Goal: Task Accomplishment & Management: Complete application form

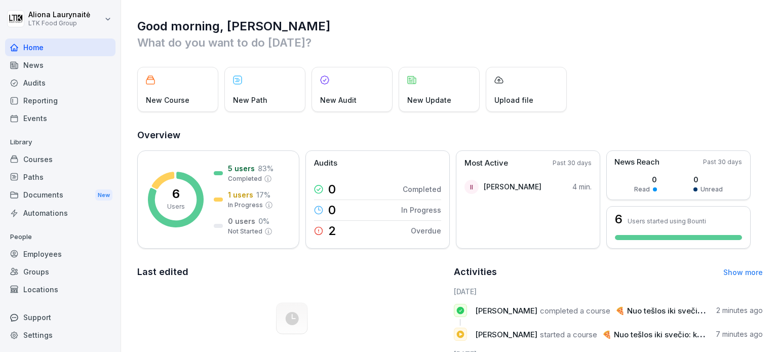
click at [49, 256] on div "Employees" at bounding box center [60, 254] width 110 height 18
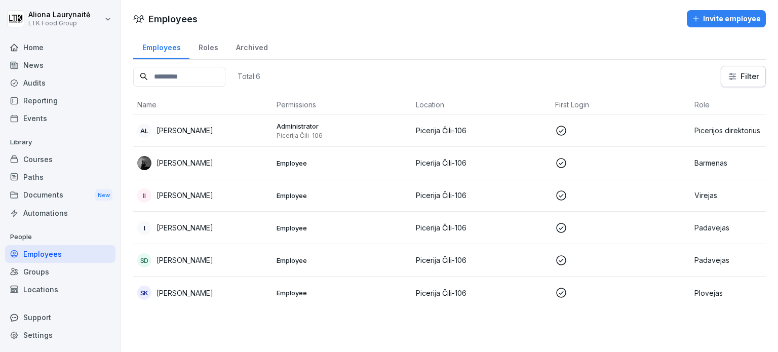
click at [57, 198] on div "Documents New" at bounding box center [60, 195] width 110 height 19
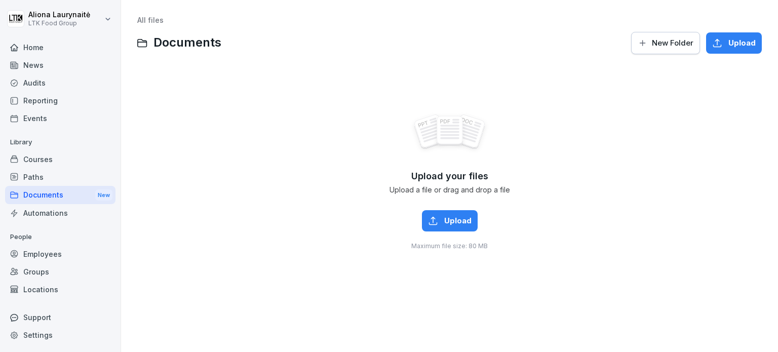
click at [48, 44] on div "Home" at bounding box center [60, 47] width 110 height 18
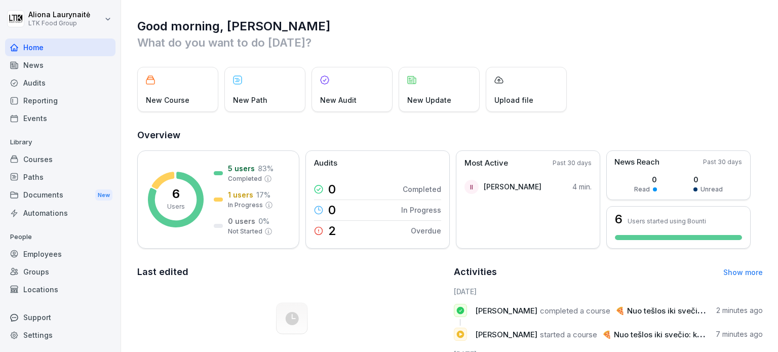
click at [63, 154] on div "Courses" at bounding box center [60, 159] width 110 height 18
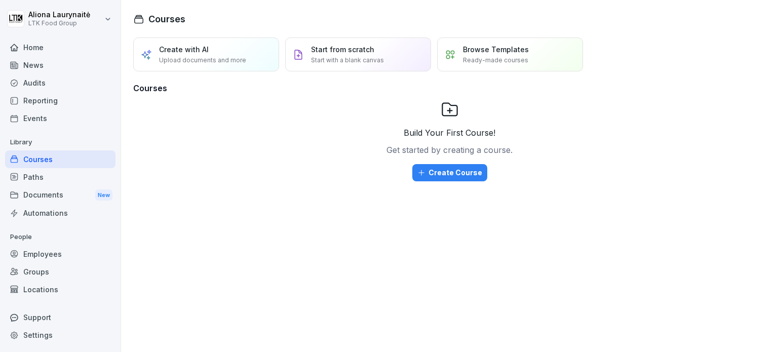
click at [62, 101] on div "Reporting" at bounding box center [60, 101] width 110 height 18
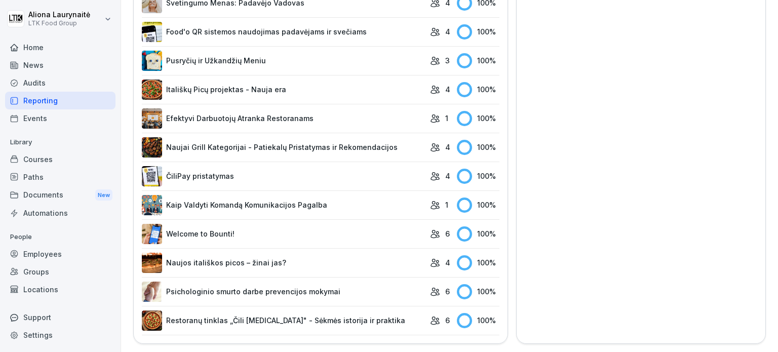
scroll to position [269, 0]
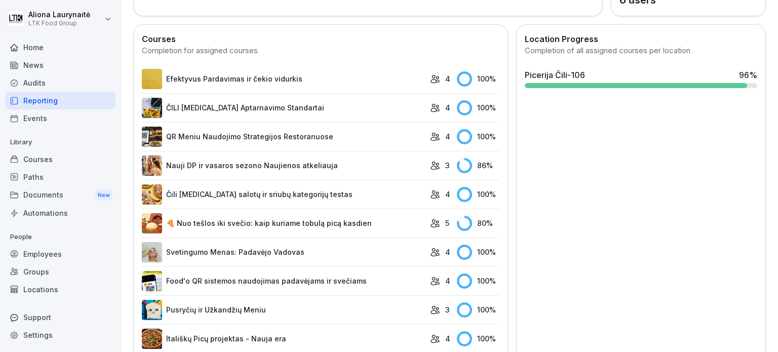
click at [258, 167] on link "Nauji DP ir vasaros sezono Naujienos atkeliauja" at bounding box center [283, 165] width 283 height 20
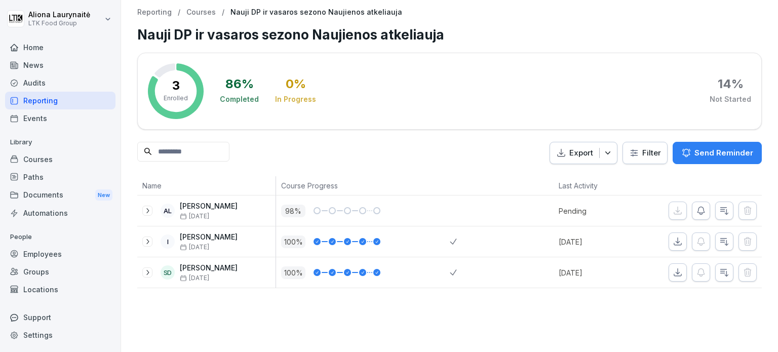
click at [32, 78] on div "Audits" at bounding box center [60, 83] width 110 height 18
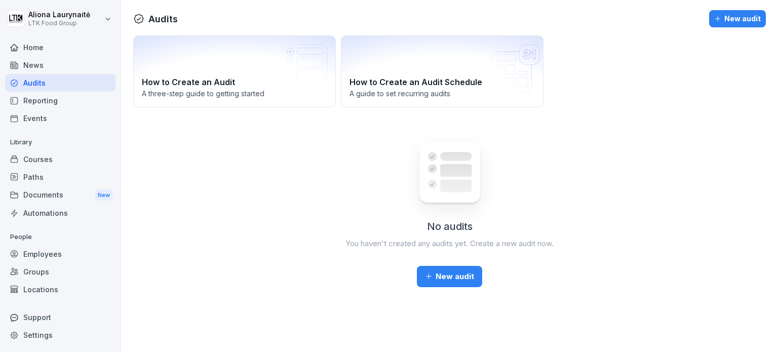
click at [41, 63] on div "News" at bounding box center [60, 65] width 110 height 18
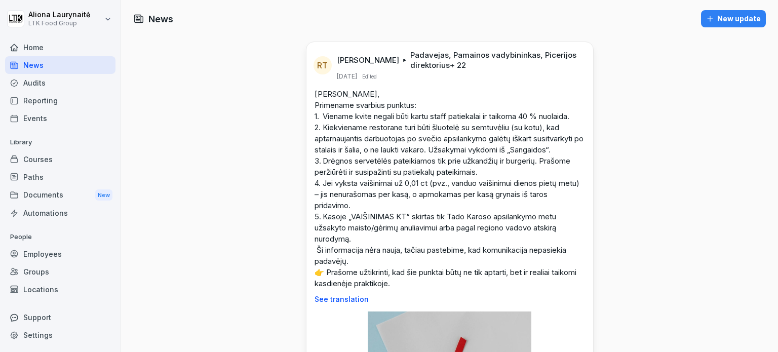
click at [45, 161] on div "Courses" at bounding box center [60, 159] width 110 height 18
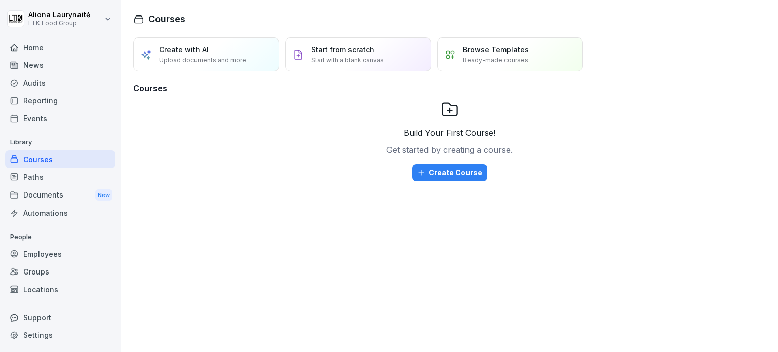
click at [51, 51] on div "Home" at bounding box center [60, 47] width 110 height 18
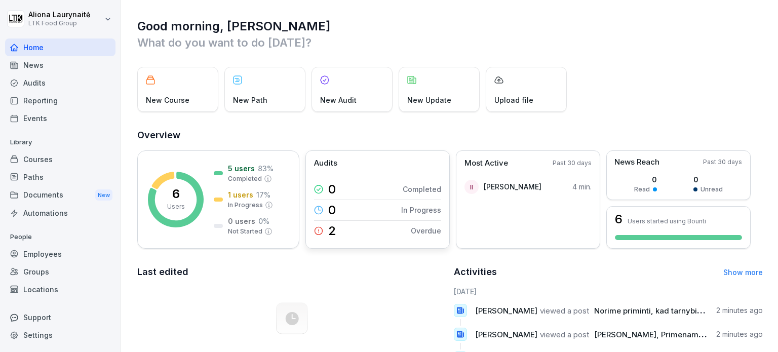
click at [420, 228] on p "Overdue" at bounding box center [426, 230] width 30 height 11
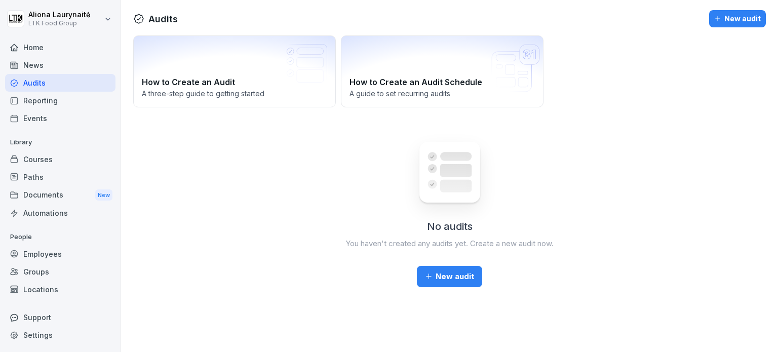
click at [62, 99] on div "Reporting" at bounding box center [60, 101] width 110 height 18
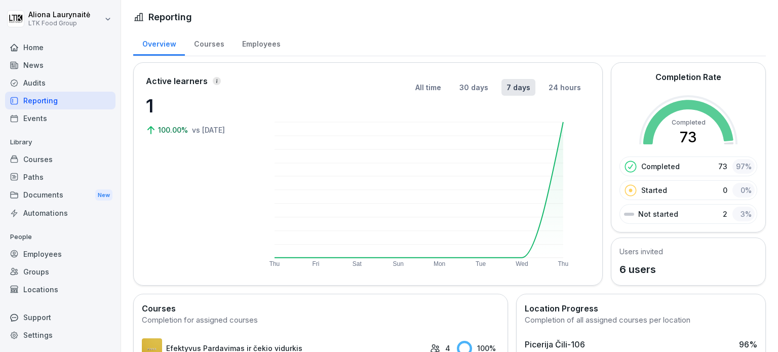
click at [201, 41] on div "Courses" at bounding box center [209, 43] width 48 height 26
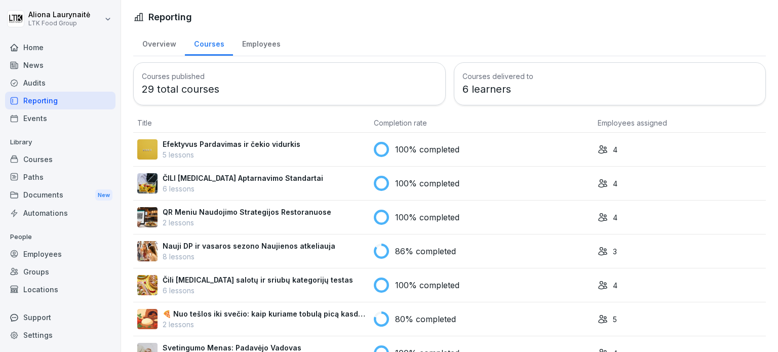
click at [267, 46] on div "Employees" at bounding box center [261, 43] width 56 height 26
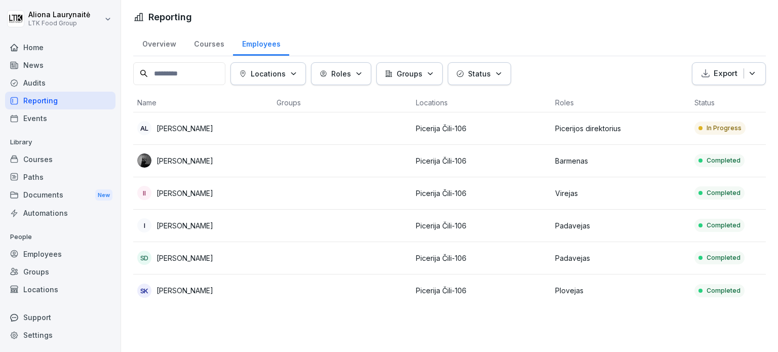
click at [718, 124] on p "In Progress" at bounding box center [723, 128] width 35 height 9
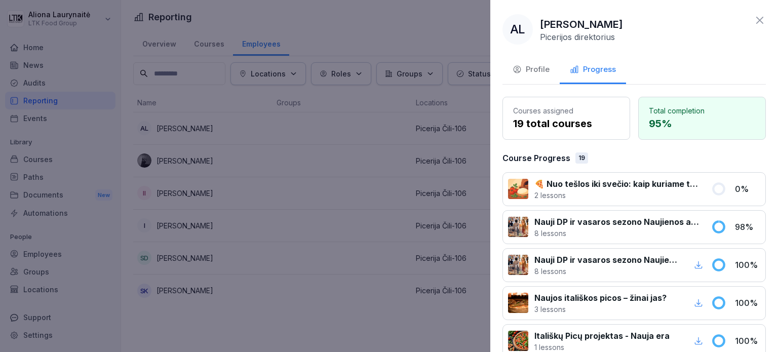
click at [713, 185] on icon at bounding box center [718, 188] width 11 height 11
click at [536, 73] on div "Profile" at bounding box center [530, 70] width 37 height 12
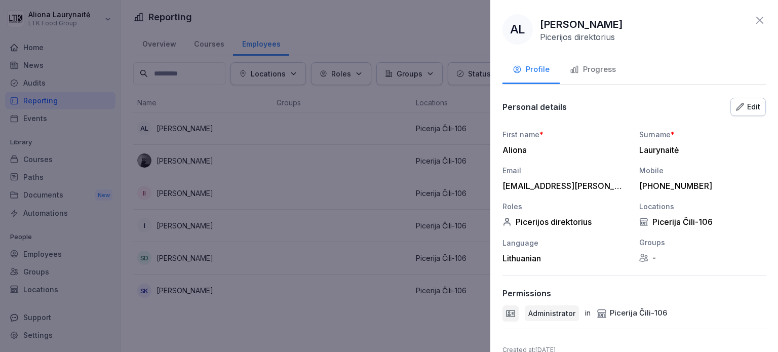
click at [753, 19] on icon at bounding box center [759, 20] width 12 height 12
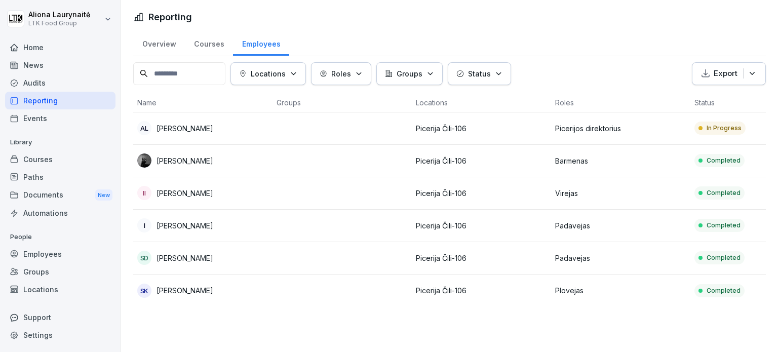
click at [35, 256] on div "Employees" at bounding box center [60, 254] width 110 height 18
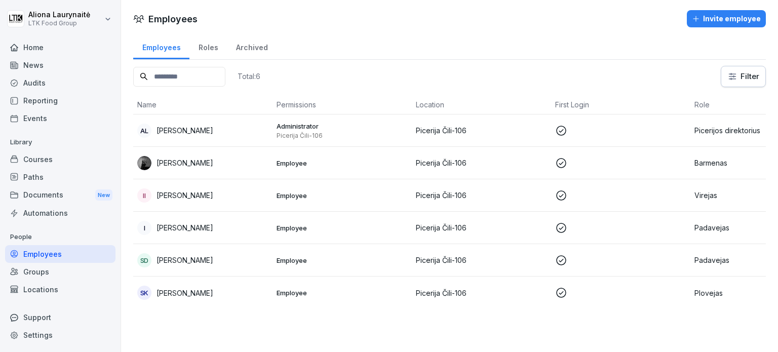
click at [716, 22] on div "Invite employee" at bounding box center [726, 18] width 69 height 11
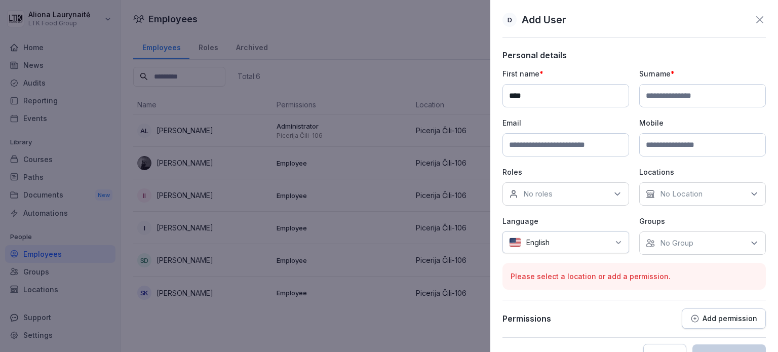
type input "****"
type input "*****"
click at [549, 143] on input at bounding box center [565, 144] width 127 height 23
type input "**********"
click at [673, 148] on input at bounding box center [702, 144] width 127 height 23
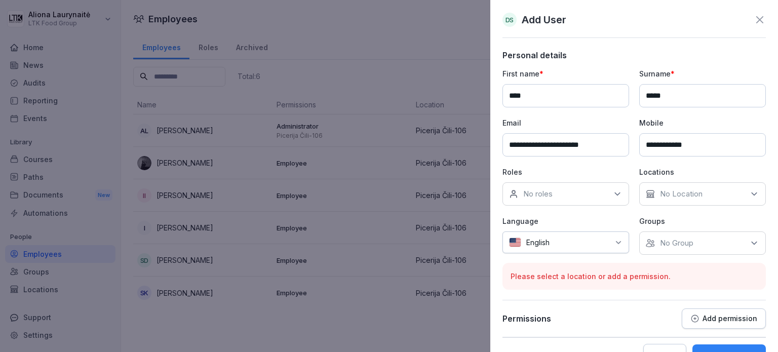
type input "**********"
click at [612, 194] on icon at bounding box center [617, 194] width 10 height 10
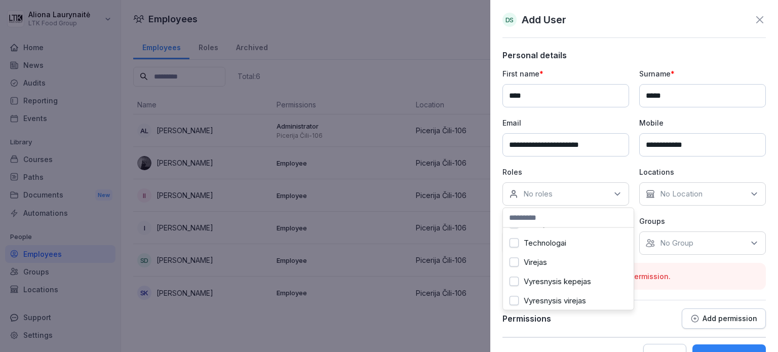
scroll to position [324, 0]
click at [512, 255] on button "Virejas" at bounding box center [513, 259] width 9 height 9
click at [513, 259] on button "Kepejas" at bounding box center [513, 258] width 9 height 9
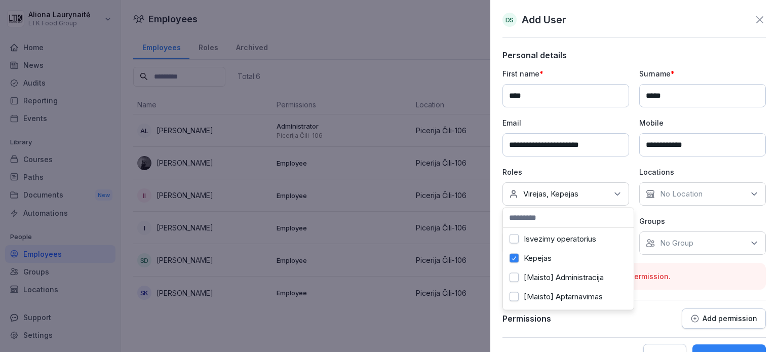
click at [690, 187] on div "No Location" at bounding box center [702, 193] width 127 height 23
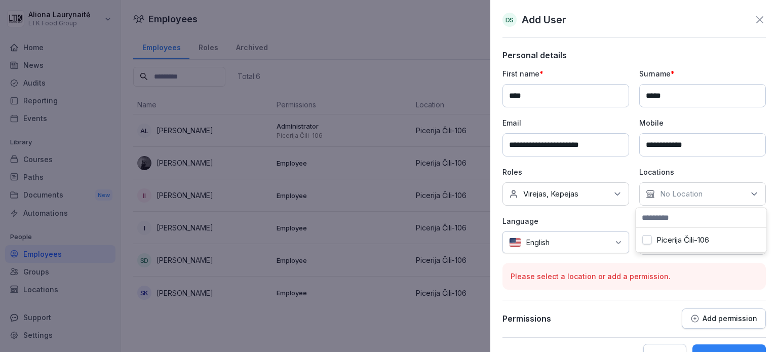
click at [681, 238] on label "Picerija Čili-106" at bounding box center [682, 239] width 53 height 9
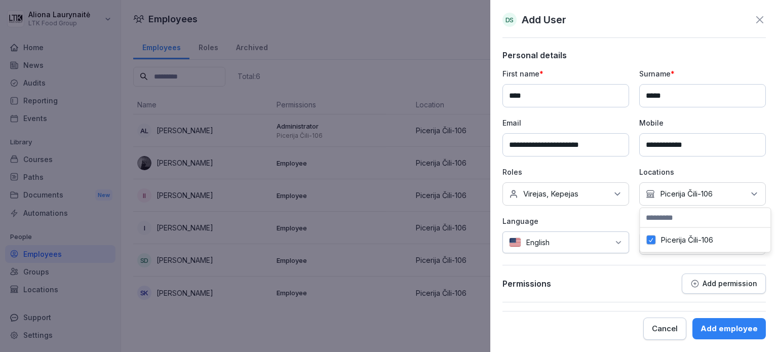
click at [620, 241] on icon at bounding box center [618, 242] width 5 height 3
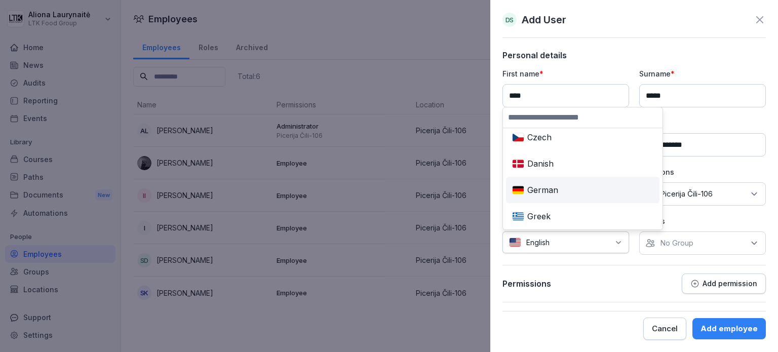
scroll to position [51, 0]
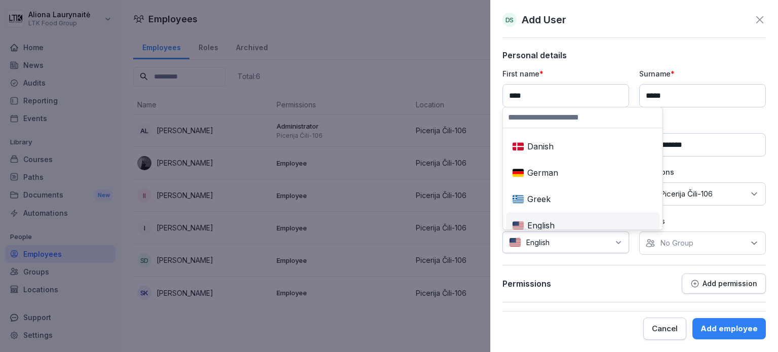
click at [618, 245] on icon at bounding box center [618, 242] width 8 height 8
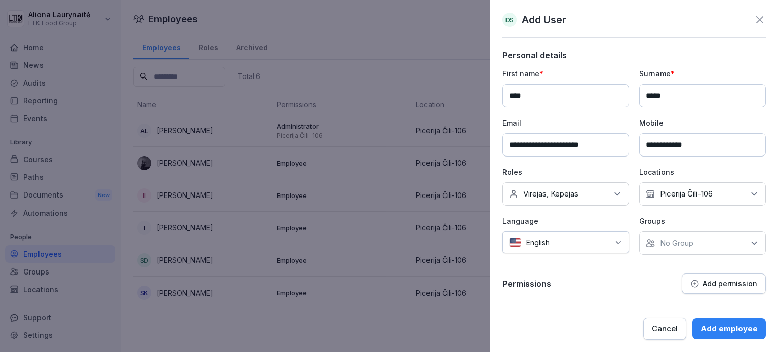
click at [754, 244] on icon at bounding box center [754, 243] width 10 height 10
click at [715, 326] on div "Add employee" at bounding box center [728, 328] width 57 height 11
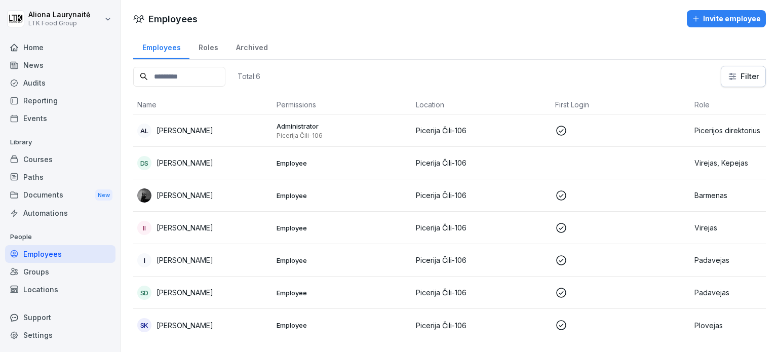
scroll to position [0, 0]
click at [49, 66] on div "News" at bounding box center [60, 65] width 110 height 18
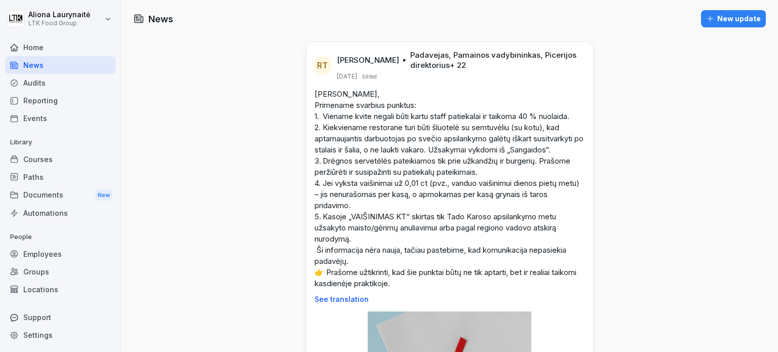
click at [48, 83] on div "Audits" at bounding box center [60, 83] width 110 height 18
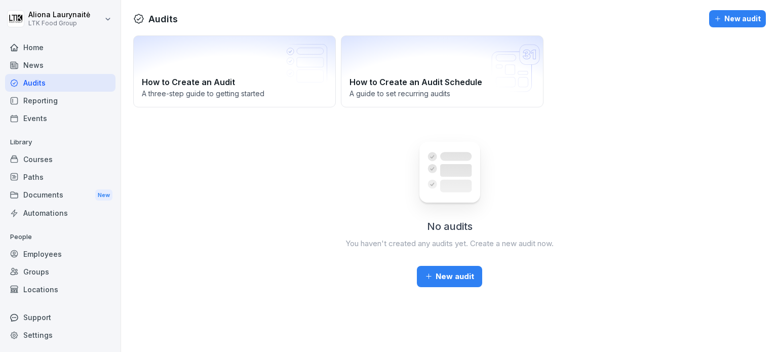
click at [49, 97] on div "Reporting" at bounding box center [60, 101] width 110 height 18
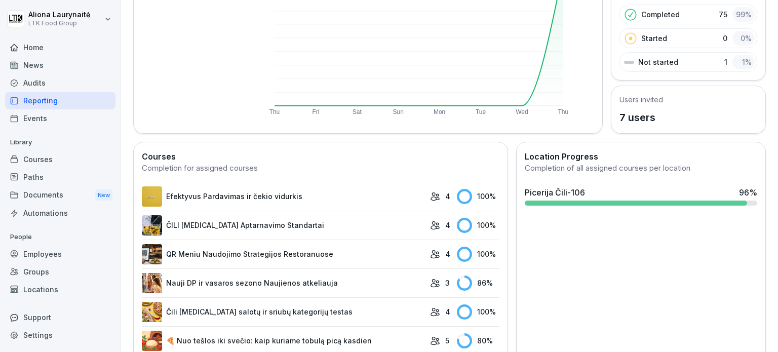
scroll to position [304, 0]
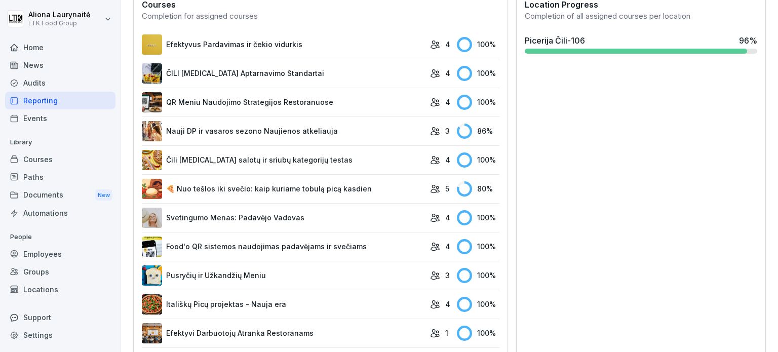
click at [340, 132] on link "Nauji DP ir vasaros sezono Naujienos atkeliauja" at bounding box center [283, 131] width 283 height 20
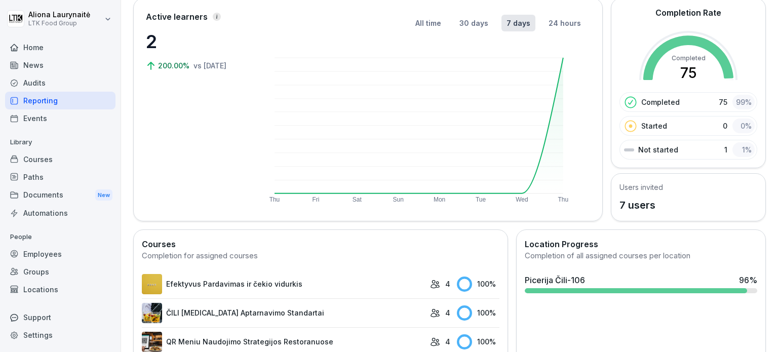
scroll to position [152, 0]
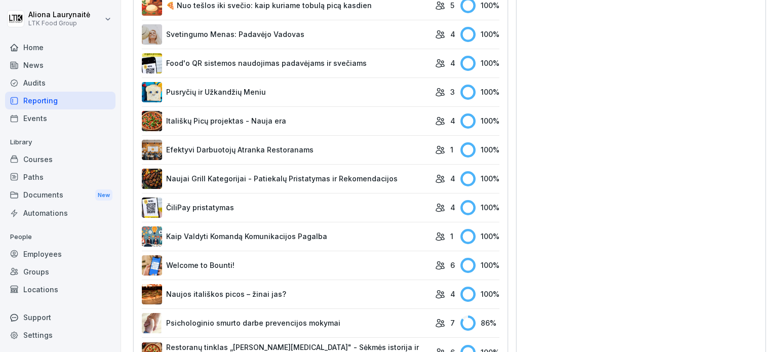
scroll to position [522, 0]
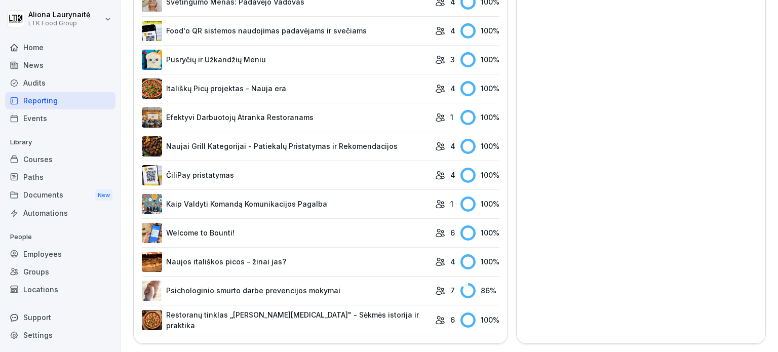
click at [292, 283] on link "Psichologinio smurto darbe prevencijos mokymai" at bounding box center [286, 290] width 288 height 20
